Goal: Check status: Check status

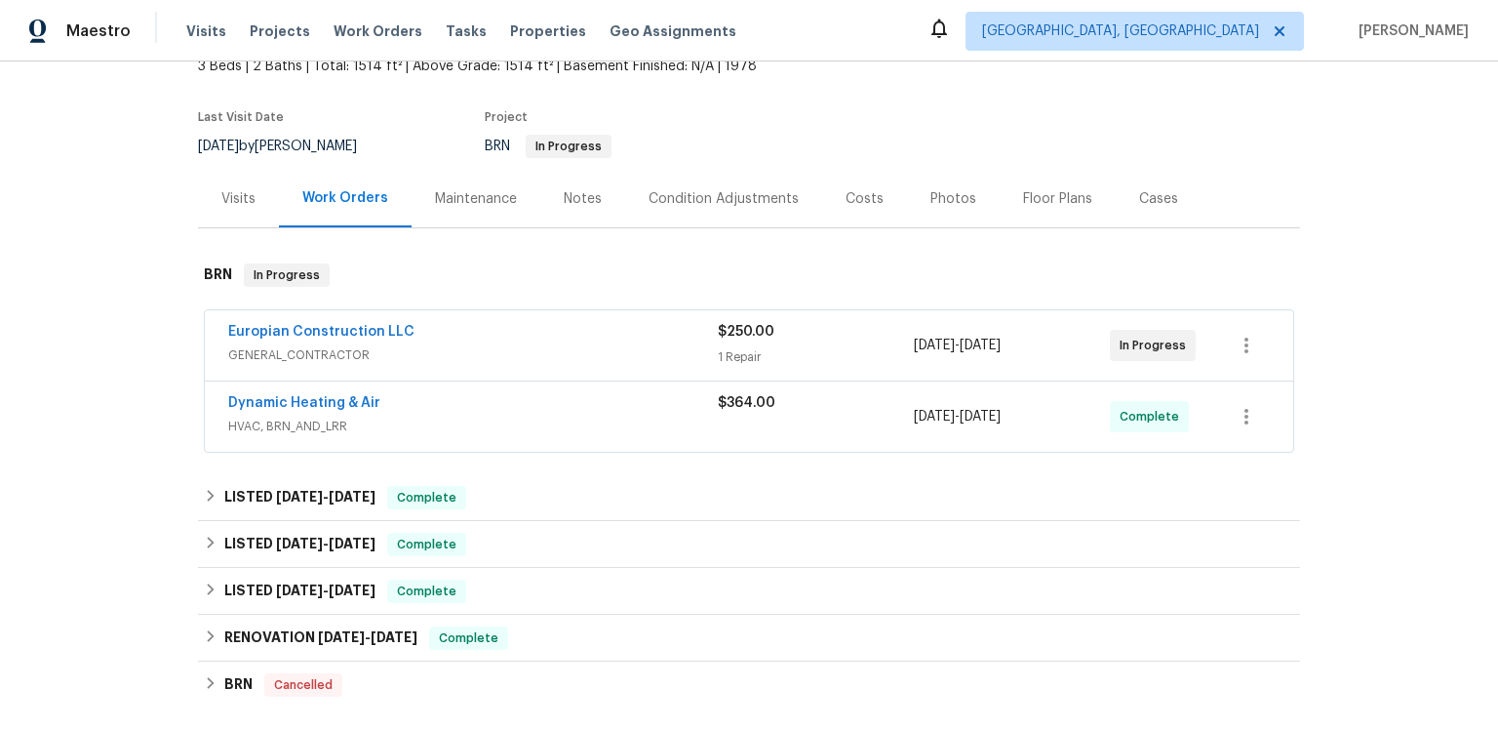
scroll to position [216, 0]
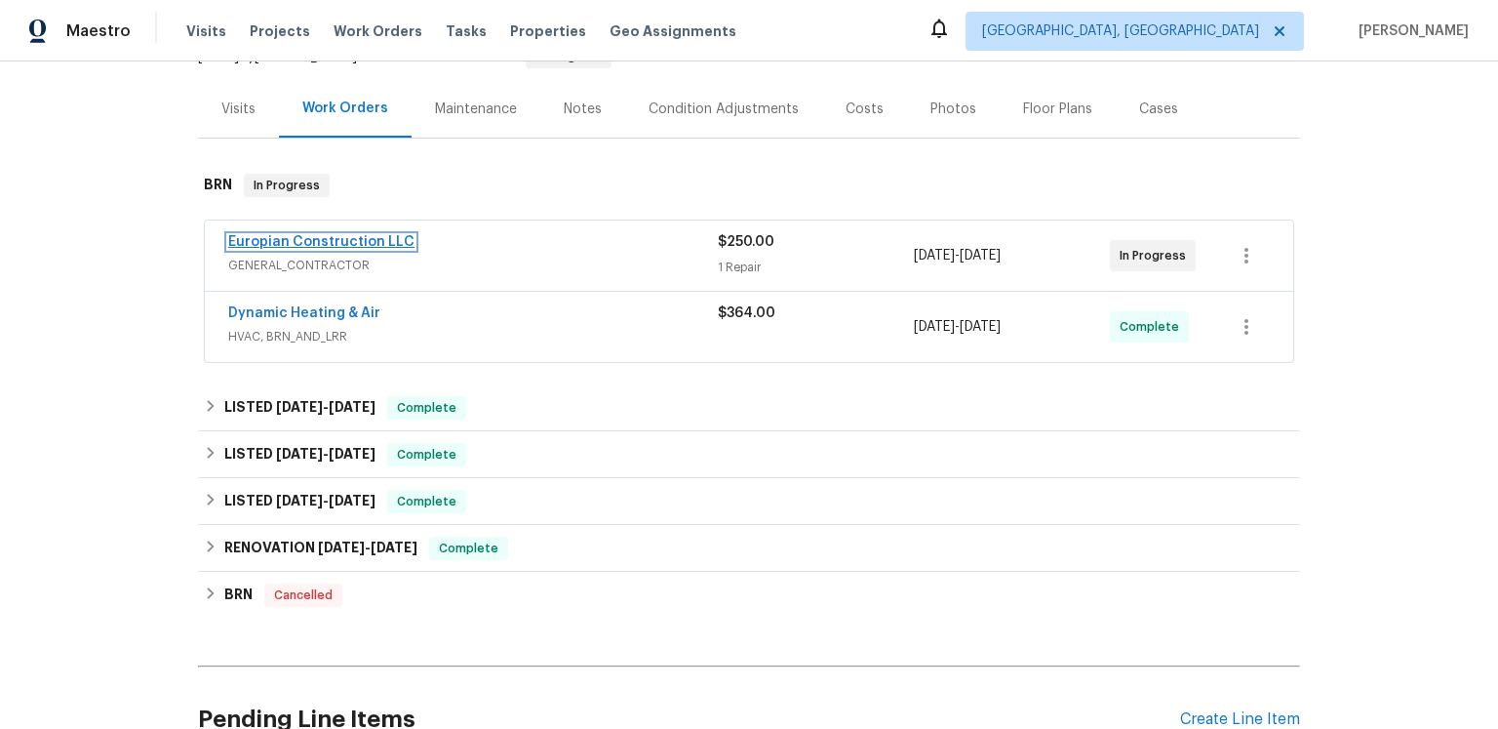
click at [415, 249] on link "Europian Construction LLC" at bounding box center [321, 242] width 186 height 14
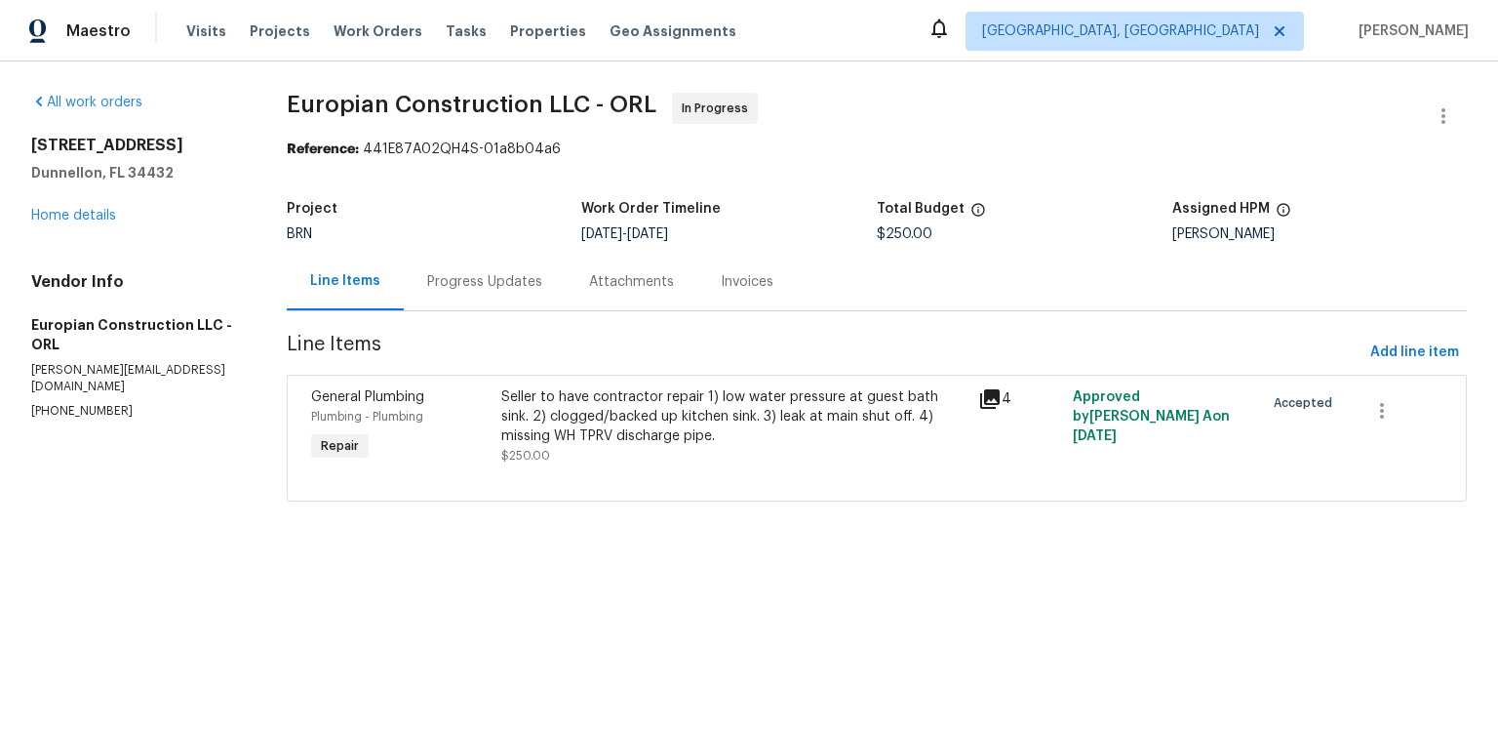
click at [986, 409] on icon at bounding box center [990, 399] width 20 height 20
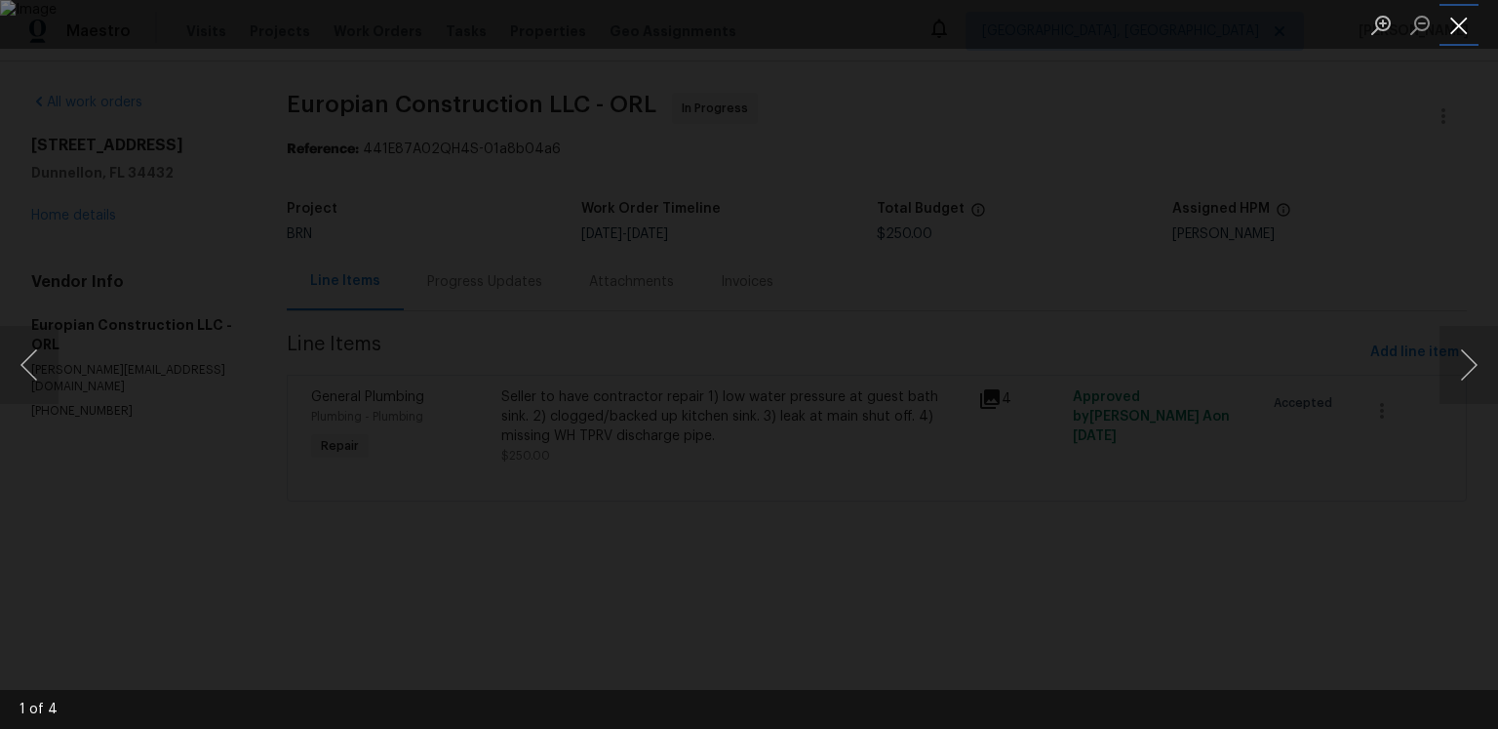
click at [1460, 29] on button "Close lightbox" at bounding box center [1459, 25] width 39 height 34
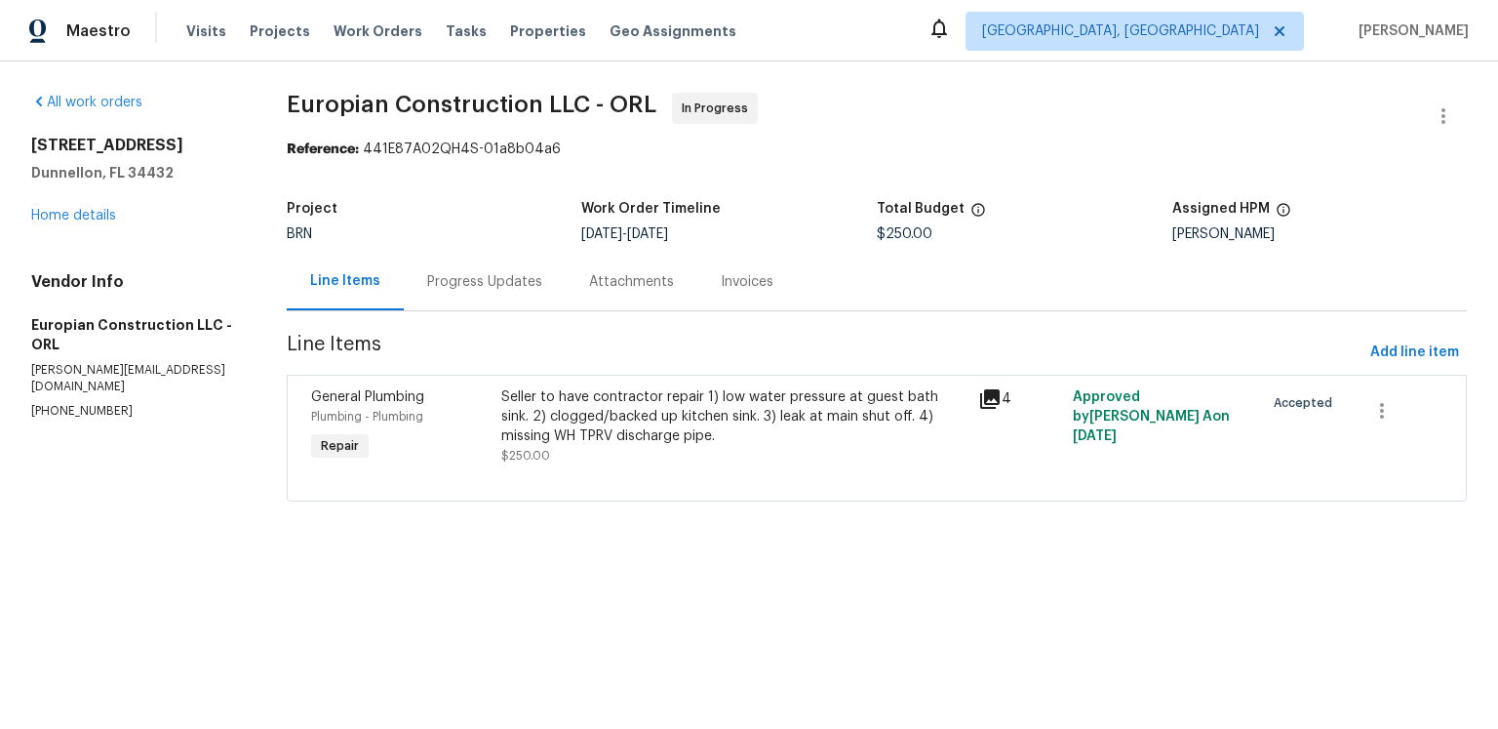
click at [542, 292] on div "Progress Updates" at bounding box center [484, 282] width 115 height 20
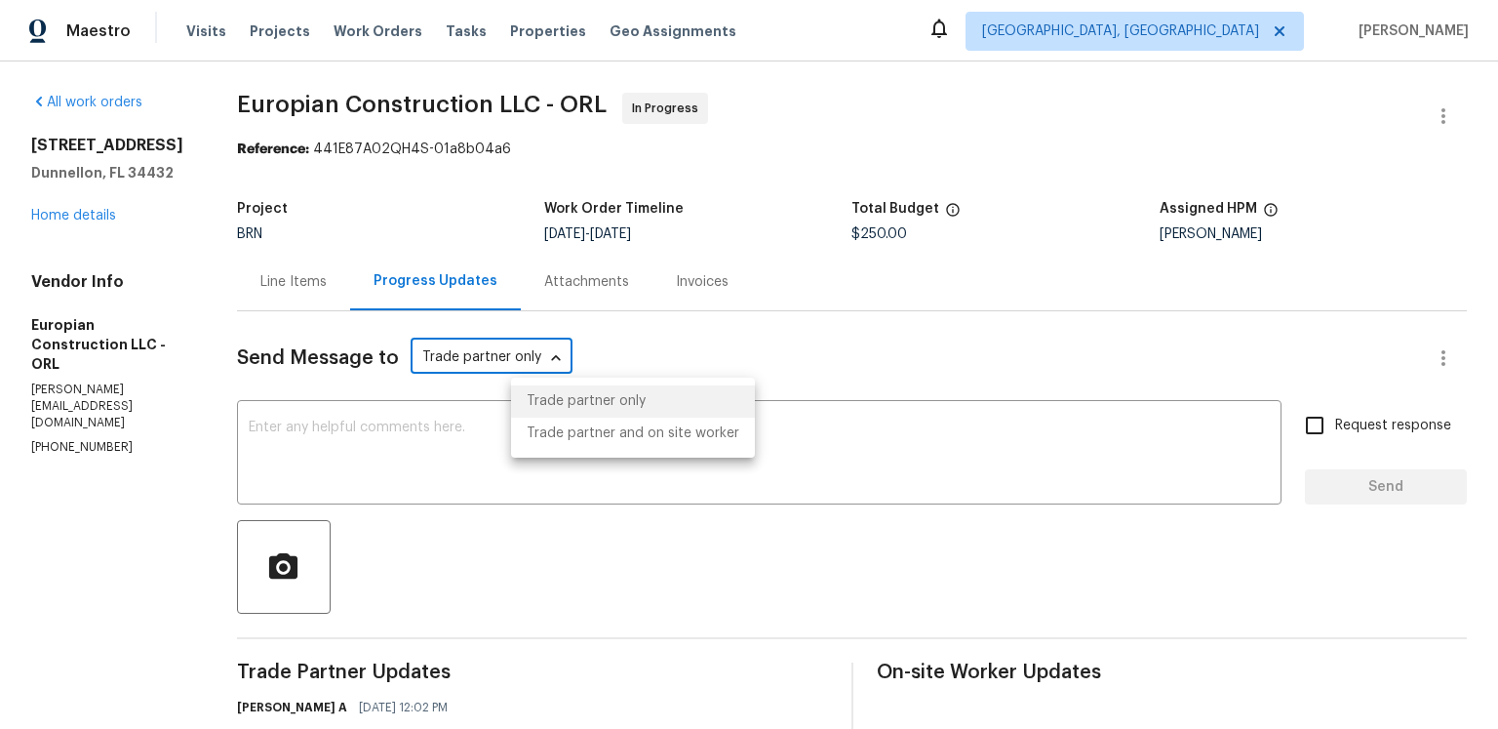
click at [630, 407] on body "Maestro Visits Projects Work Orders Tasks Properties Geo Assignments [GEOGRAPHI…" at bounding box center [749, 364] width 1498 height 729
click at [895, 399] on div at bounding box center [749, 364] width 1498 height 729
